Goal: Transaction & Acquisition: Subscribe to service/newsletter

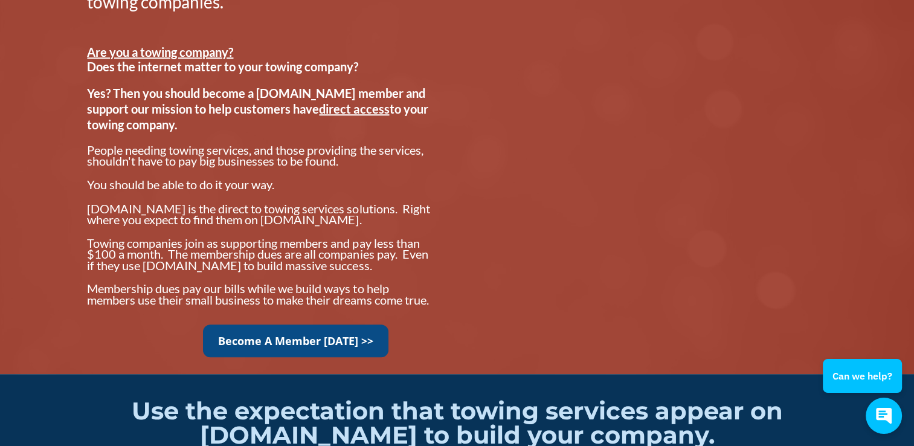
scroll to position [945, 0]
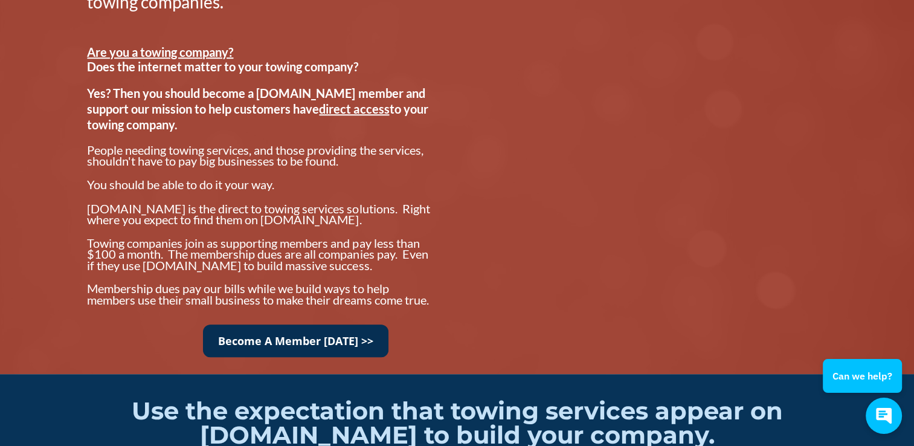
click at [274, 352] on link "Become A Member Today >>" at bounding box center [295, 340] width 185 height 33
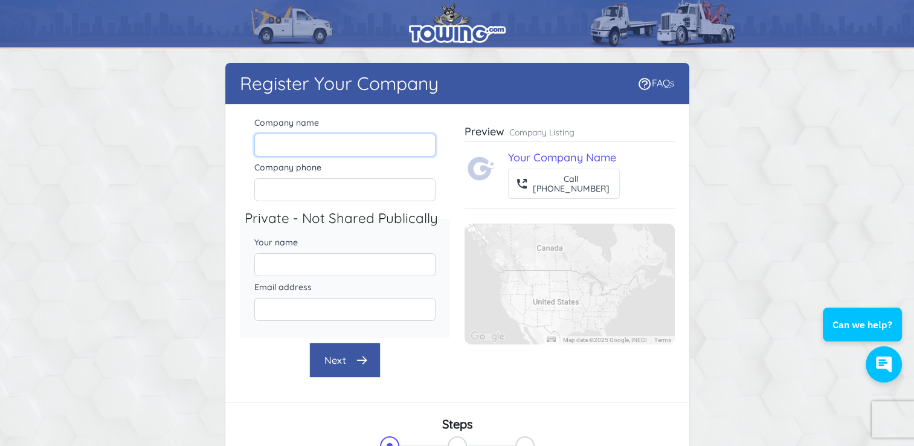
click at [279, 146] on input "Company name" at bounding box center [344, 144] width 181 height 23
type input "Vantage Towing"
type input "[PERSON_NAME]"
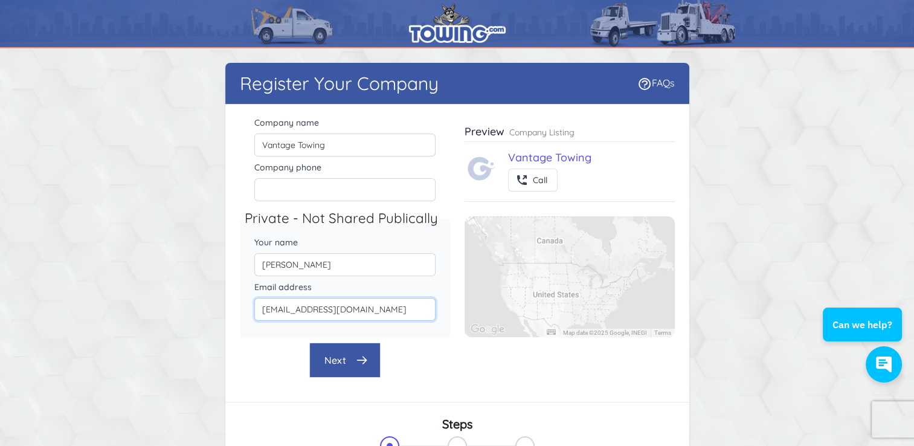
click at [408, 313] on input "[EMAIL_ADDRESS][DOMAIN_NAME]" at bounding box center [344, 309] width 181 height 23
type input "d"
type input "[EMAIL_ADDRESS][DOMAIN_NAME]"
type input "8565161601"
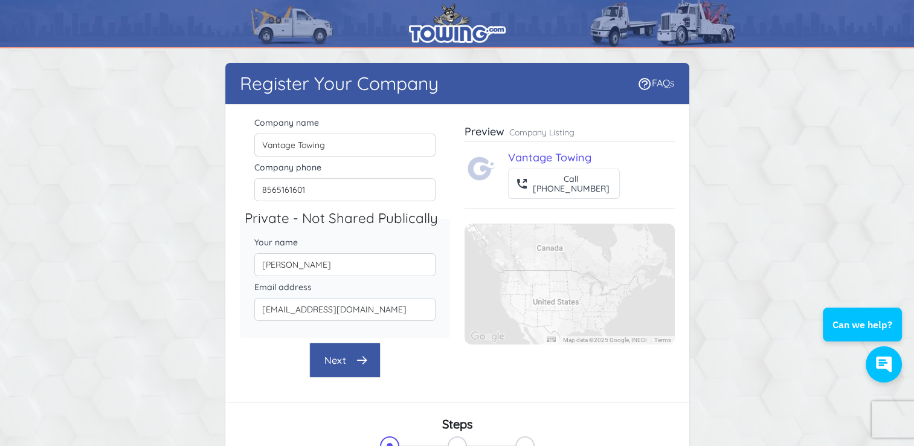
click at [356, 364] on button "Next" at bounding box center [344, 360] width 71 height 35
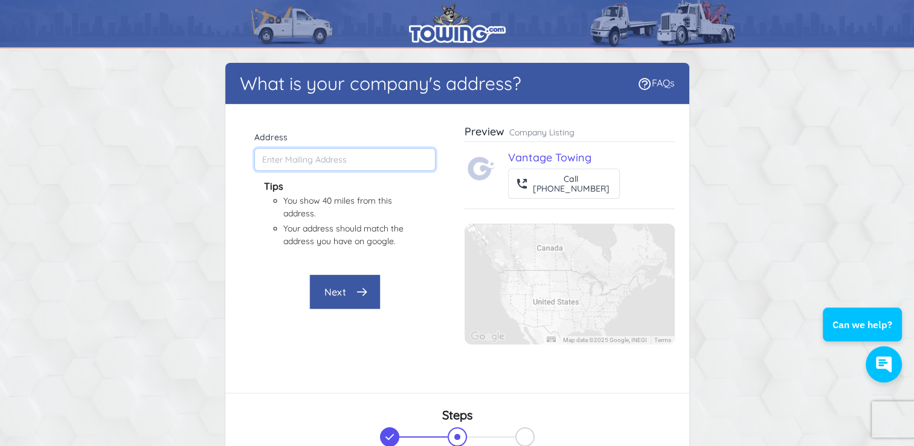
click at [331, 165] on input "Address" at bounding box center [344, 159] width 181 height 23
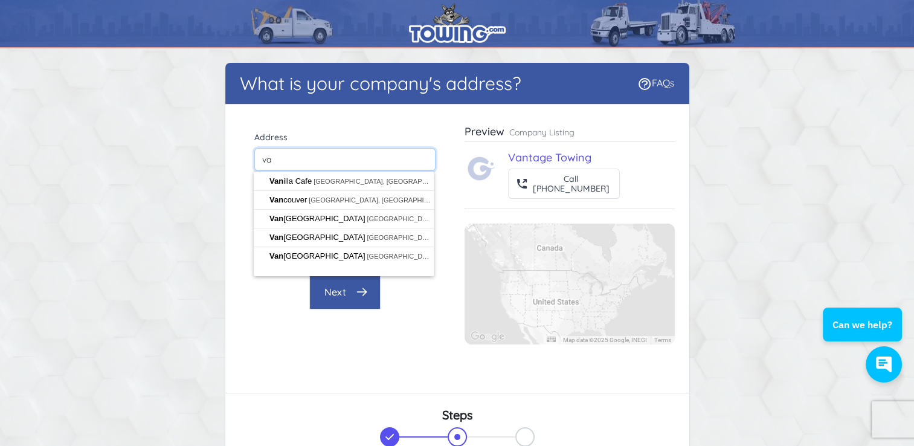
type input "v"
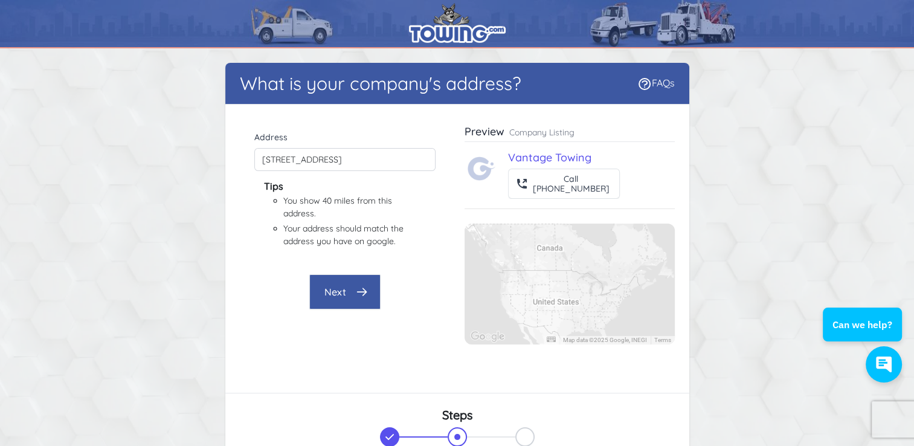
type input "[STREET_ADDRESS]"
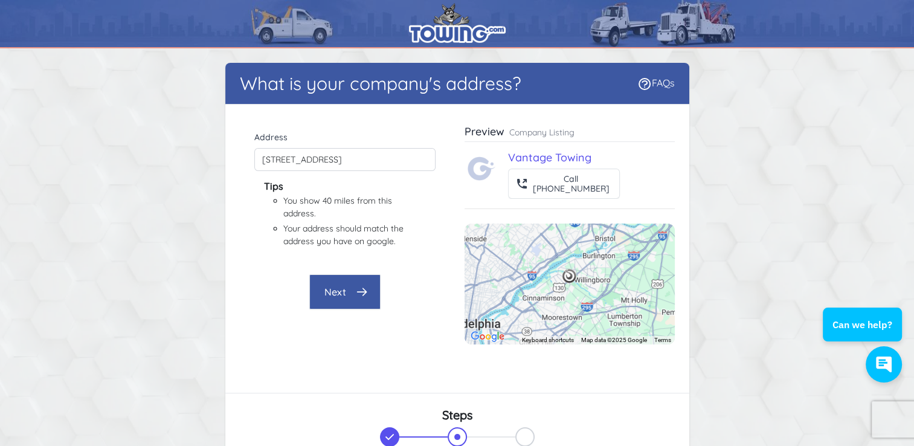
click at [351, 294] on button "Next" at bounding box center [344, 291] width 71 height 35
